Goal: Task Accomplishment & Management: Complete application form

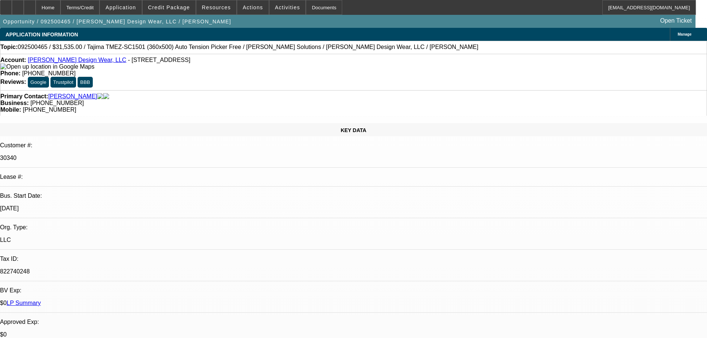
select select "0"
select select "2"
select select "0"
select select "6"
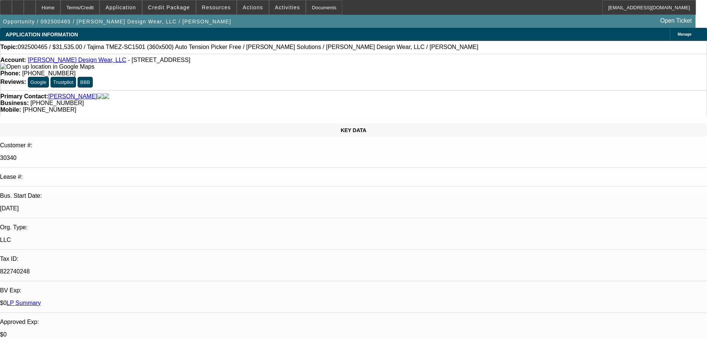
select select "0"
select select "2"
select select "0"
select select "6"
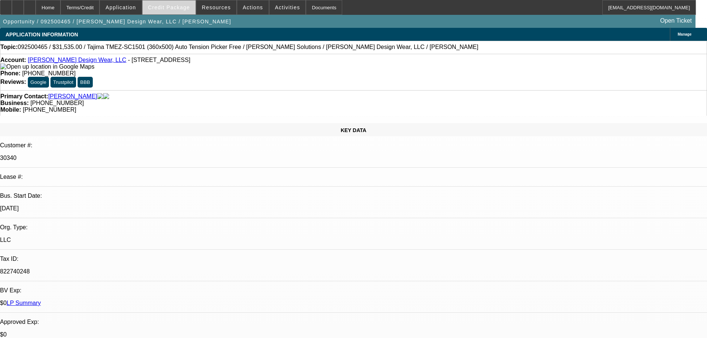
click at [162, 9] on span "Credit Package" at bounding box center [169, 7] width 42 height 6
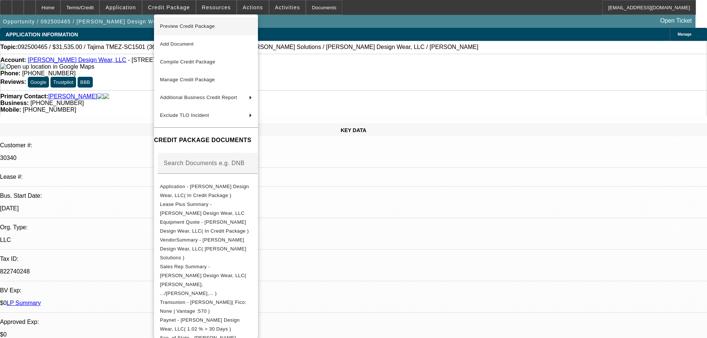
click at [188, 26] on span "Preview Credit Package" at bounding box center [187, 26] width 55 height 6
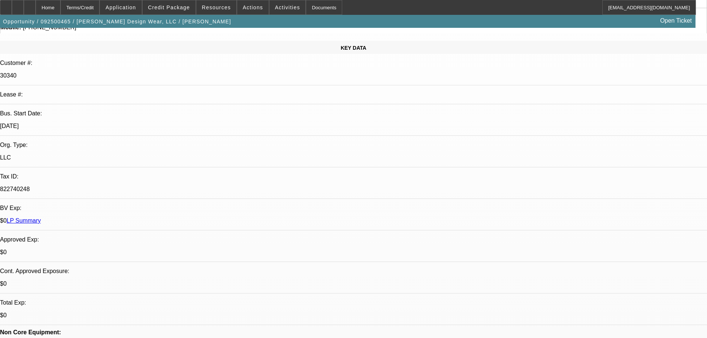
scroll to position [148, 0]
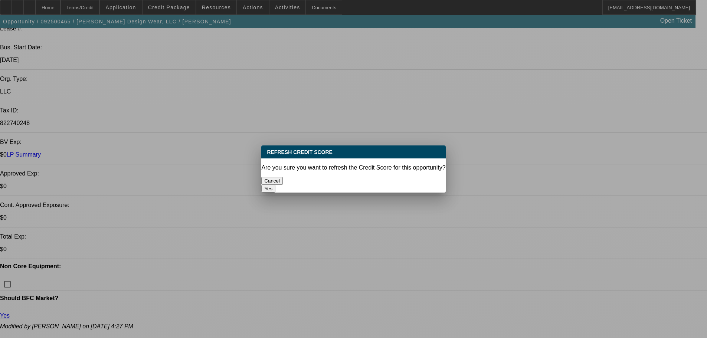
scroll to position [0, 0]
click at [275, 185] on button "Yes" at bounding box center [268, 189] width 14 height 8
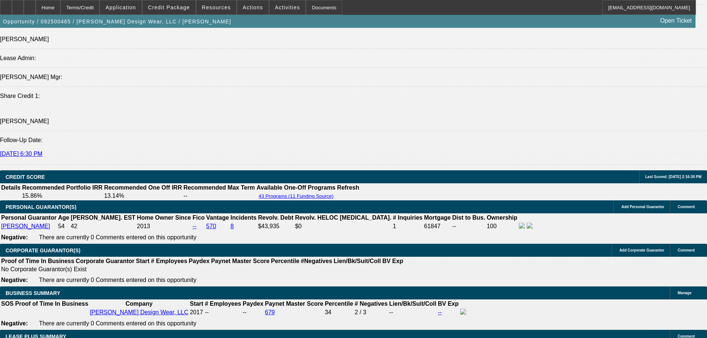
scroll to position [928, 0]
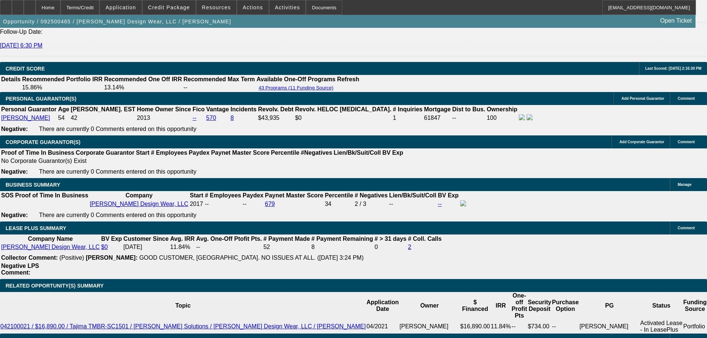
scroll to position [1336, 0]
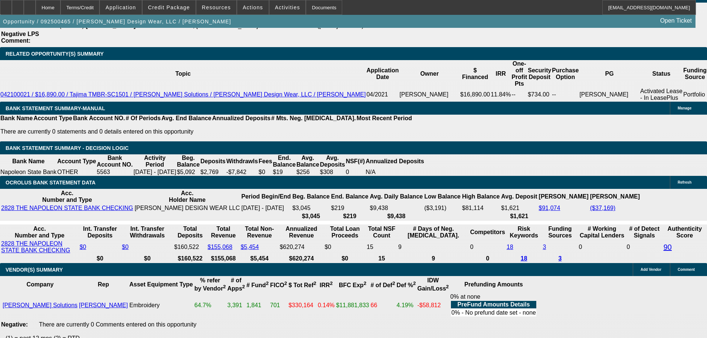
select select "5"
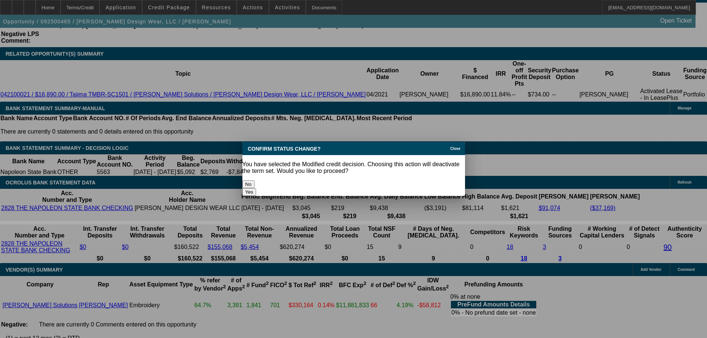
scroll to position [0, 0]
click at [256, 188] on button "Yes" at bounding box center [249, 192] width 14 height 8
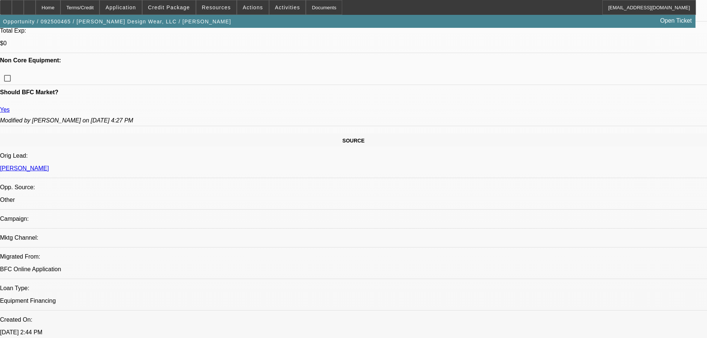
scroll to position [223, 0]
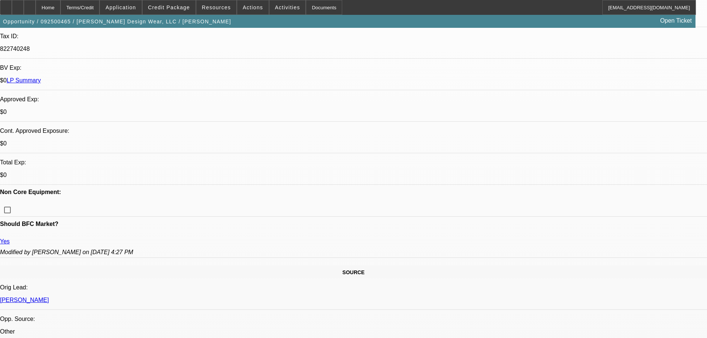
select select "0"
select select "2"
select select "0"
select select "6"
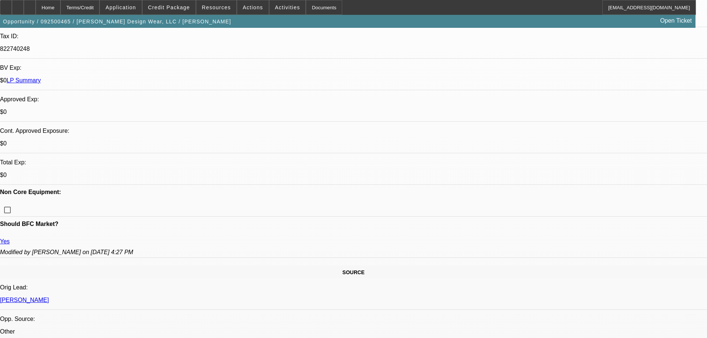
select select "0"
select select "2"
select select "0"
select select "6"
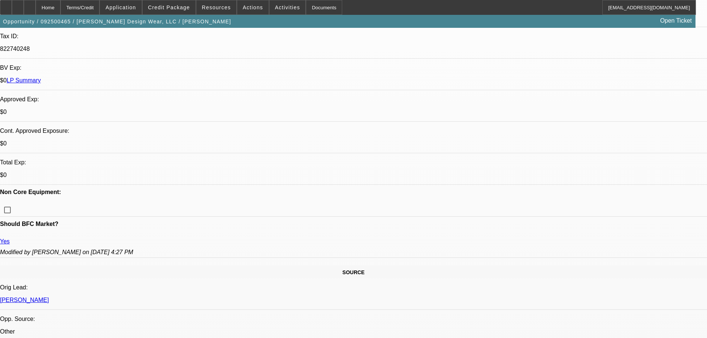
select select "0"
select select "2"
select select "0"
select select "6"
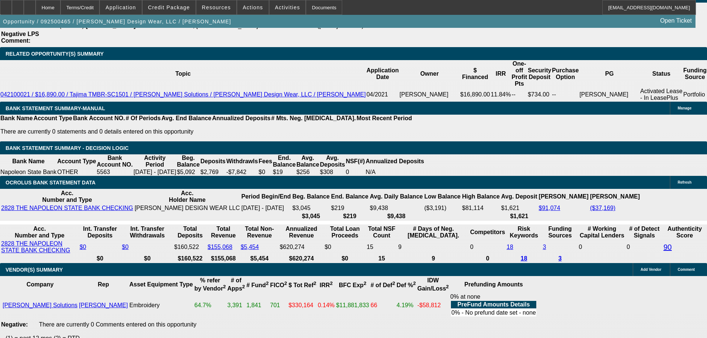
scroll to position [1187, 0]
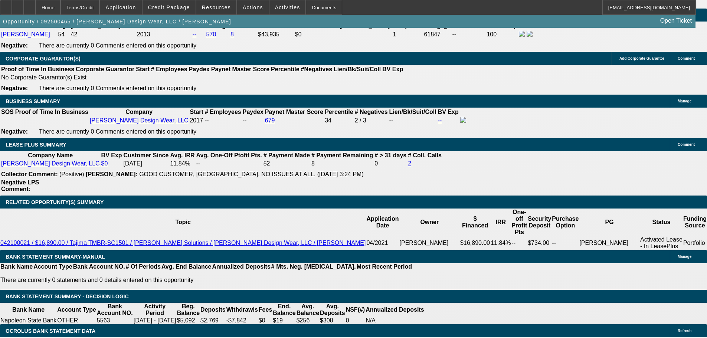
drag, startPoint x: 159, startPoint y: 196, endPoint x: 193, endPoint y: 198, distance: 33.5
type input "UNKNOWN"
type input "1"
type input "$1,078.10"
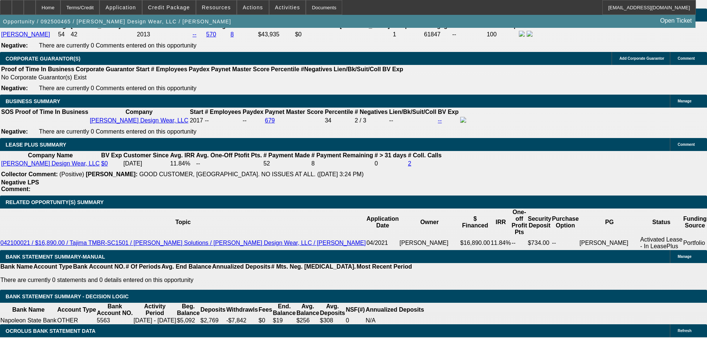
type input "$539.05"
type input "14"
type input "$1,467.52"
type input "$733.76"
type input "14.9"
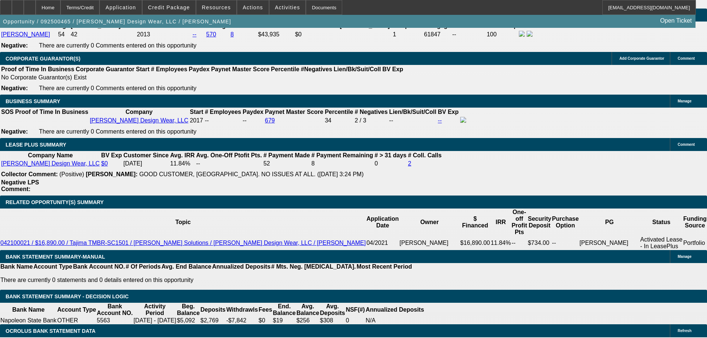
type input "$1,497.12"
type input "$748.56"
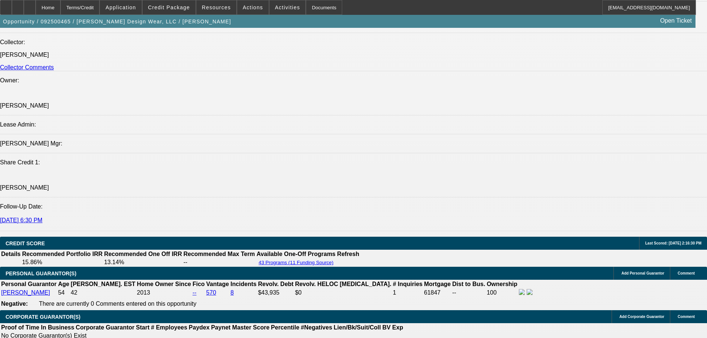
scroll to position [928, 0]
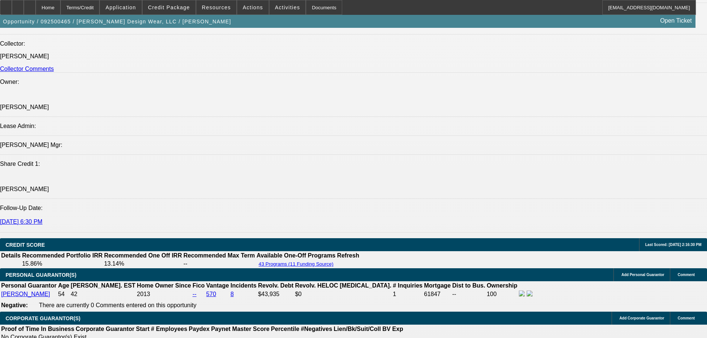
type input "$0.00"
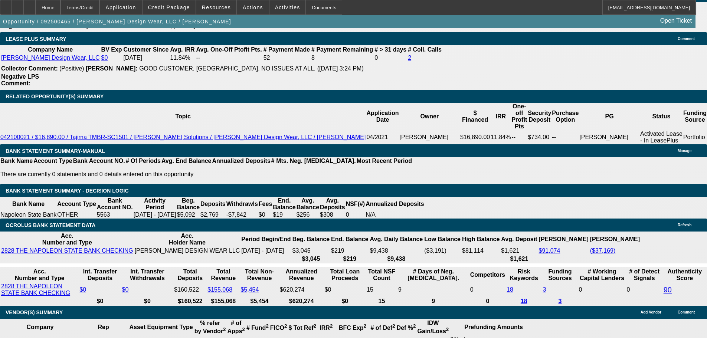
scroll to position [1299, 0]
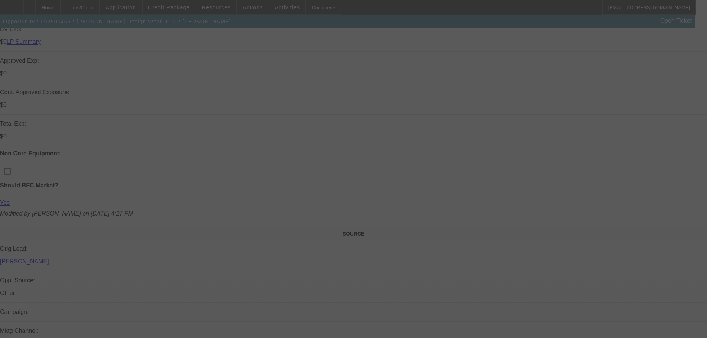
select select "0"
select select "2"
select select "0"
select select "6"
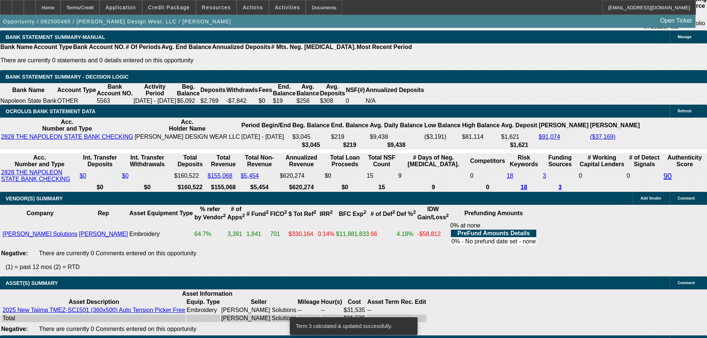
scroll to position [1427, 0]
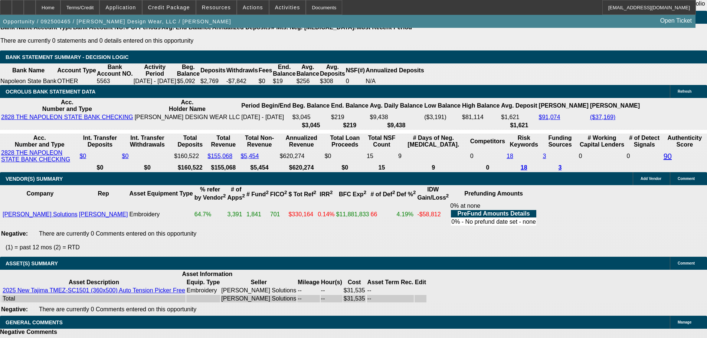
select select "3"
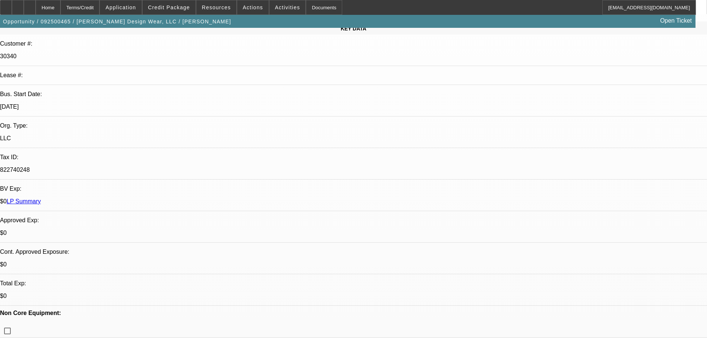
scroll to position [111, 0]
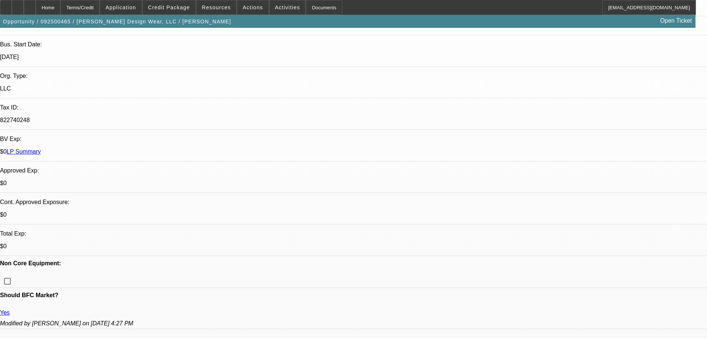
scroll to position [148, 0]
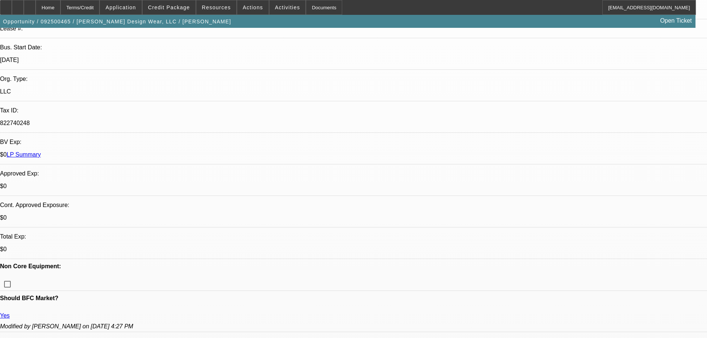
type textarea "RECENT MTG ISSUES, , NEG BANKS AND OD IN [DATE], CANT SELL DUE TO POOR CREDIT S…"
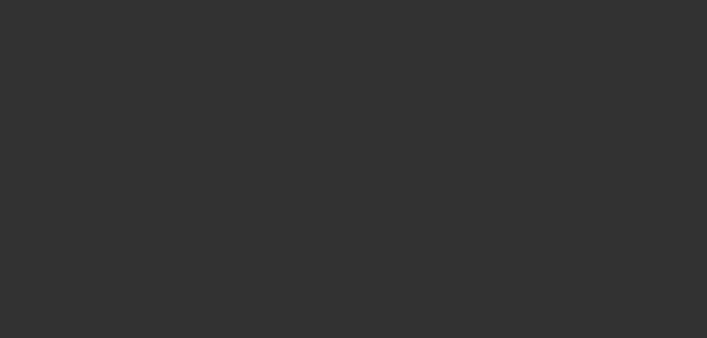
scroll to position [0, 0]
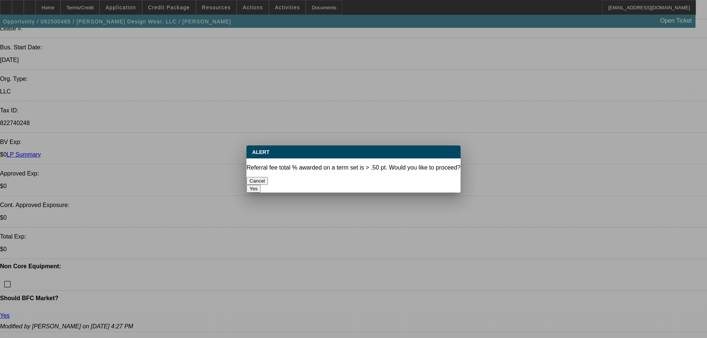
click at [260, 185] on button "Yes" at bounding box center [253, 189] width 14 height 8
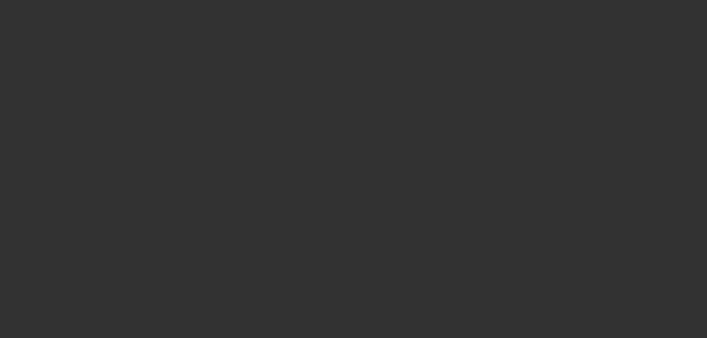
select select "0"
select select "2"
select select "0"
select select "6"
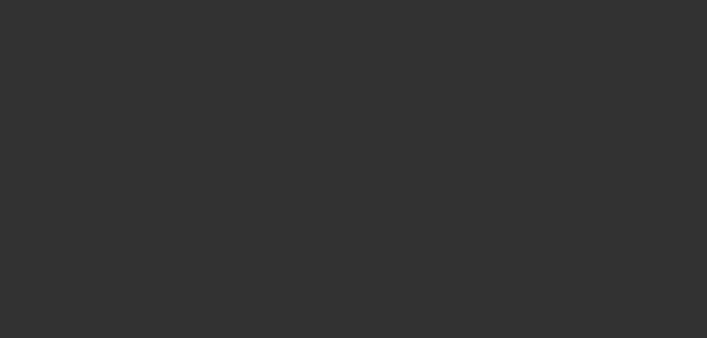
select select "0"
select select "2"
select select "0"
select select "6"
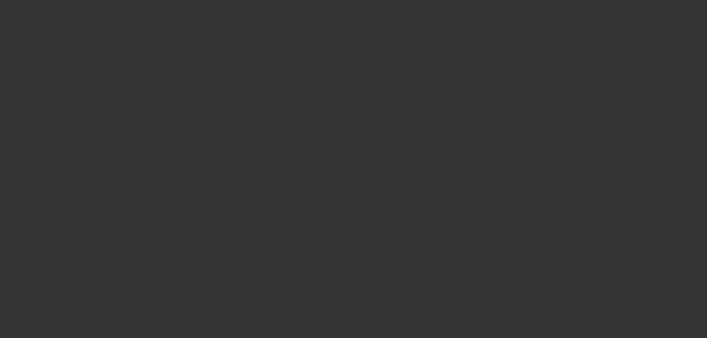
select select "0"
select select "2"
select select "0"
select select "6"
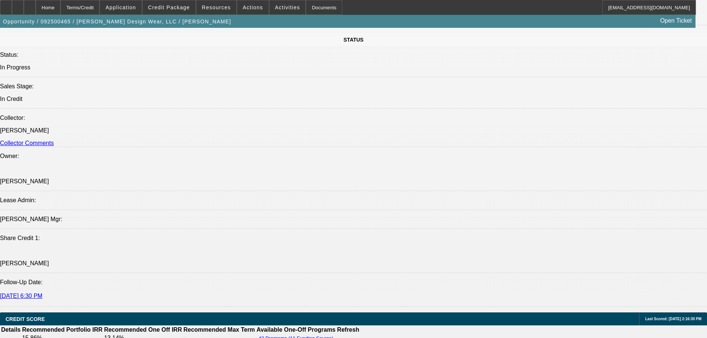
scroll to position [1187, 0]
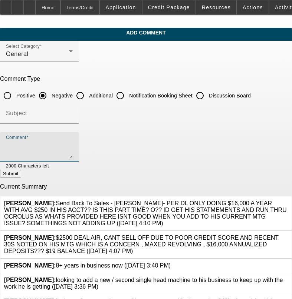
click at [73, 143] on textarea "Comment" at bounding box center [39, 150] width 67 height 18
type textarea "H"
type textarea "N"
click at [41, 146] on textarea "BANKS WHOW NEGATIVE BALANCES AND QUITE A FEW NSFS" at bounding box center [39, 150] width 67 height 18
click at [73, 143] on textarea "BANKS SHOW NEGATIVE BALANCES AND QUITE A FEW NSFS" at bounding box center [39, 150] width 67 height 18
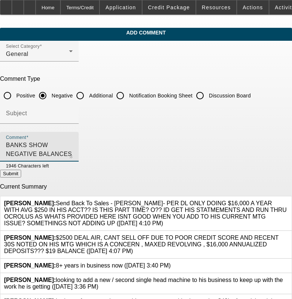
type textarea "BANKS SHOW NEGATIVE BALANCES AND QUITE A FEW NSFS YTD"
click at [21, 174] on button "Submit" at bounding box center [10, 174] width 21 height 8
